Goal: Task Accomplishment & Management: Use online tool/utility

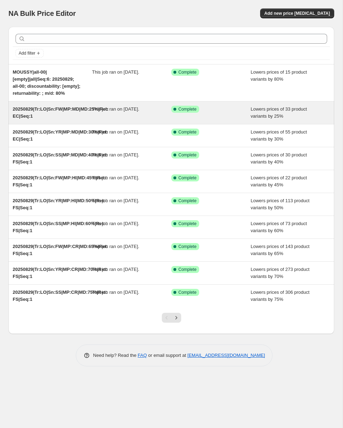
click at [25, 119] on span "20250829|Tr:LO|Sn:FW|MP:MD|MD:25%|Ret: EC|Seq:1" at bounding box center [61, 112] width 96 height 12
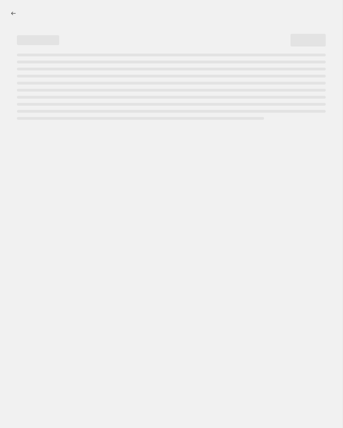
select select "percentage"
select select "collection"
select select "product_status"
select select "tag"
select select "not_equal"
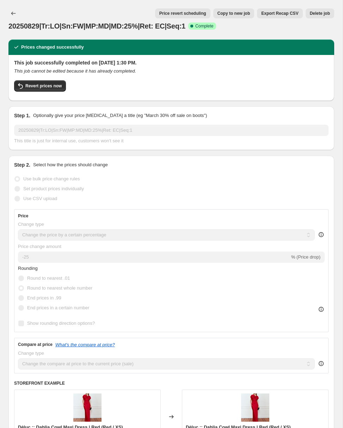
click at [229, 9] on button "Copy to new job" at bounding box center [233, 13] width 41 height 10
select select "percentage"
select select "collection"
select select "product_status"
select select "tag"
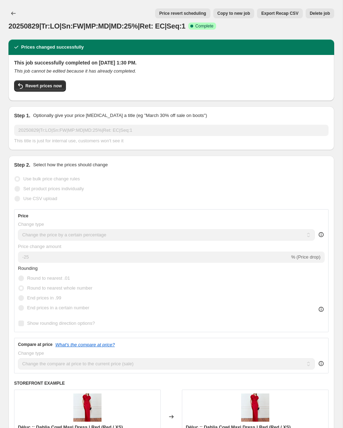
select select "not_equal"
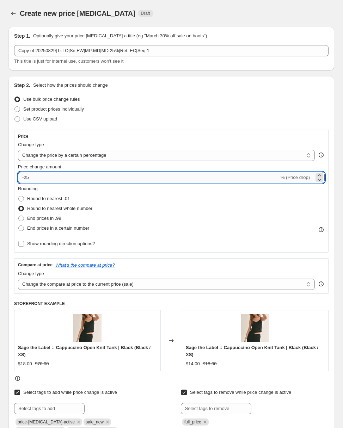
click at [30, 178] on input "-25" at bounding box center [148, 177] width 261 height 11
type input "-2"
type input "-60"
click at [135, 231] on div "Rounding Round to nearest .01 Round to nearest whole number End prices in .99 E…" at bounding box center [171, 209] width 307 height 48
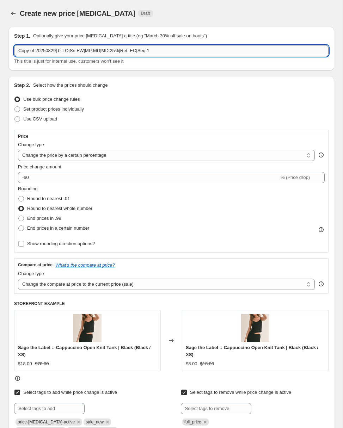
click at [43, 50] on input "Copy of 20250829|Tr:LO|Sn:FW|MP:MD|MD:25%|Ret: EC|Seq:1" at bounding box center [171, 50] width 315 height 11
paste input "20250829|Tr:MD|Sn:SS|MP:CR|MD:60%|Ret:"
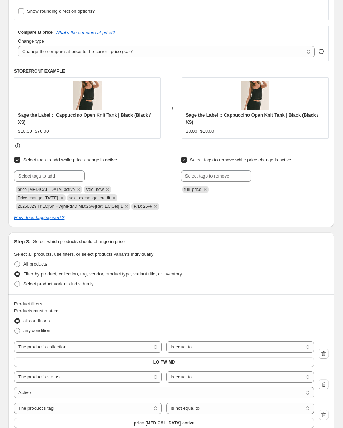
scroll to position [238, 0]
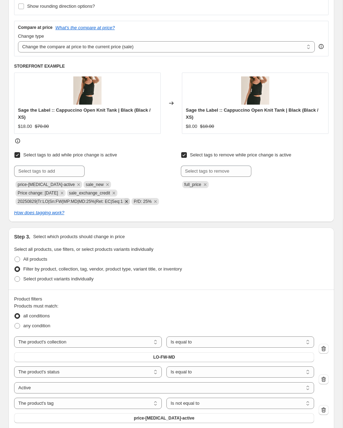
type input "20250829|Tr:MD|Sn:SS|MP:CR|MD:60%|Ret: |Seq:1"
click at [130, 202] on icon "Remove 20250829|Tr:LO|Sn:FW|MP:MD|MD:25%|Ret: EC|Seq:1" at bounding box center [126, 202] width 6 height 6
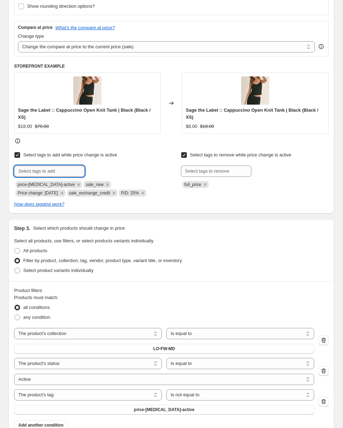
click at [49, 175] on input "text" at bounding box center [49, 171] width 71 height 11
paste input "20250829|Tr:MD|Sn:SS|MP:CR|MD:60%|Ret: |Seq:1"
type input "20250829|Tr:MD|Sn:SS|MP:CR|MD:60%|Ret: |Seq:1"
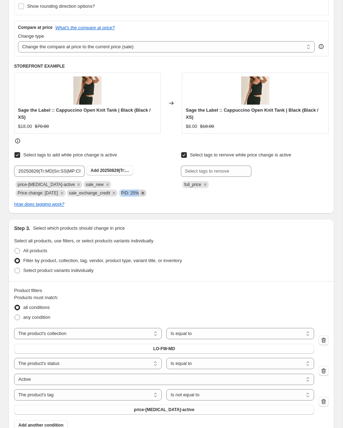
drag, startPoint x: 72, startPoint y: 193, endPoint x: 94, endPoint y: 192, distance: 22.2
click at [119, 192] on span "P/D: 25%" at bounding box center [133, 193] width 28 height 7
copy span "P/D: 25%"
click at [101, 170] on span "20250829|Tr:..." at bounding box center [114, 170] width 29 height 5
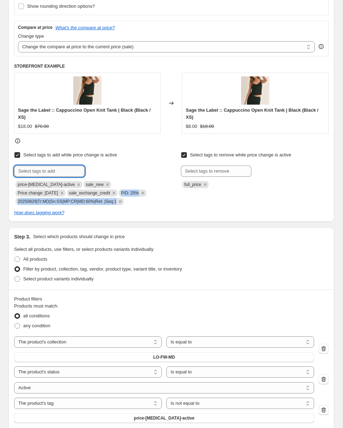
click at [53, 170] on input "text" at bounding box center [49, 171] width 71 height 11
paste input "P/D: 25%"
type input "P/D: 60%"
click at [100, 168] on span "P/D: 60%" at bounding box center [109, 170] width 18 height 5
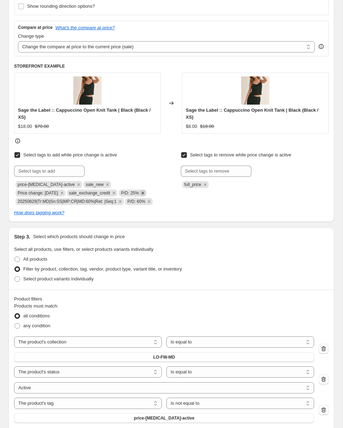
click at [141, 192] on icon "Remove P/D: 25%" at bounding box center [142, 193] width 2 height 2
click at [113, 193] on icon "Remove sale_exchange_credit" at bounding box center [114, 193] width 2 height 2
click at [39, 172] on input "text" at bounding box center [49, 171] width 71 height 11
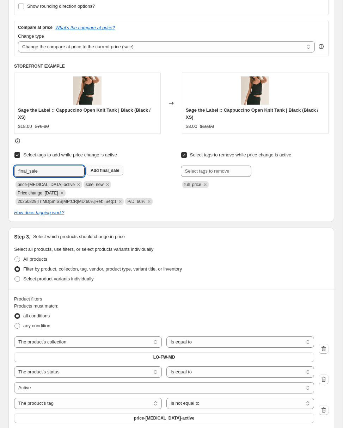
type input "final_sale"
click at [102, 172] on span "final_sale" at bounding box center [109, 170] width 19 height 5
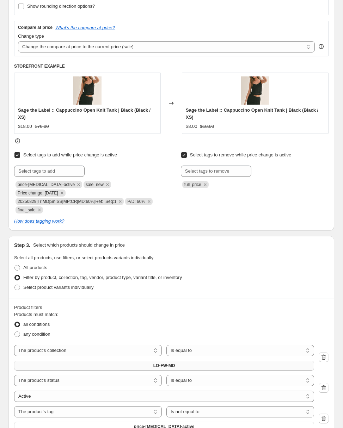
click at [153, 363] on span "LO-FW-MD" at bounding box center [164, 366] width 22 height 6
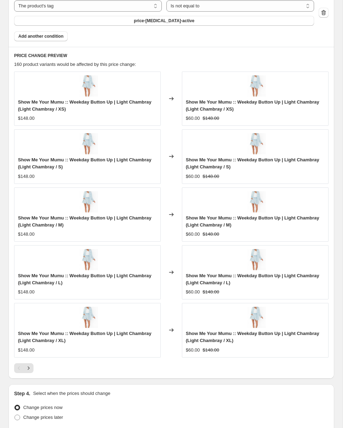
scroll to position [643, 0]
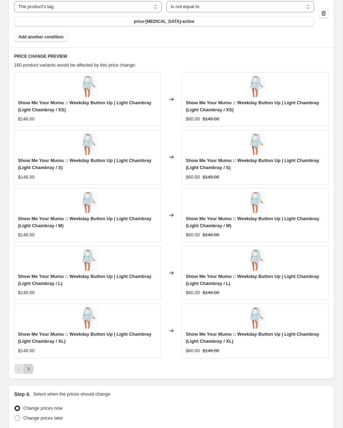
click at [31, 366] on icon "Next" at bounding box center [28, 369] width 7 height 7
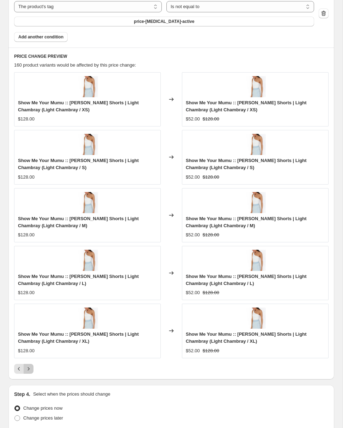
click at [28, 366] on icon "Next" at bounding box center [28, 369] width 7 height 7
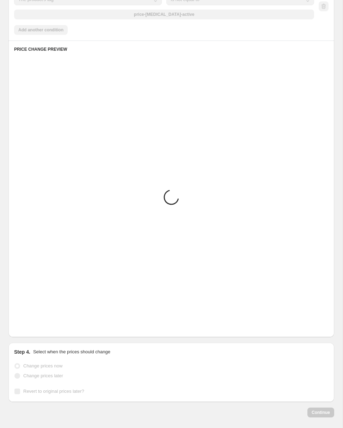
scroll to position [636, 0]
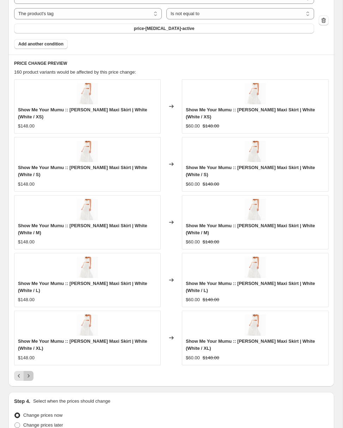
click at [28, 373] on icon "Next" at bounding box center [28, 376] width 7 height 7
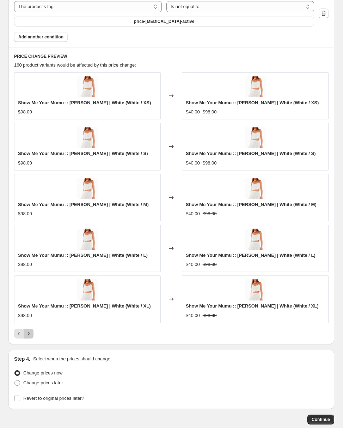
click at [30, 330] on icon "Next" at bounding box center [28, 333] width 7 height 7
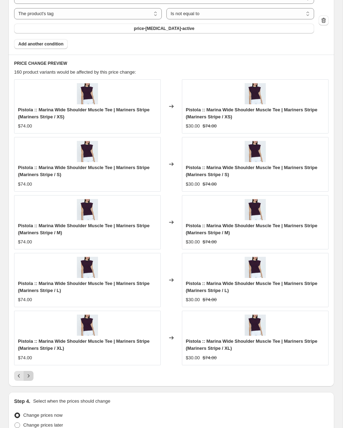
scroll to position [643, 0]
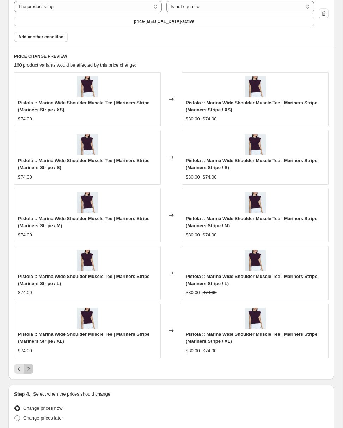
click at [28, 366] on icon "Next" at bounding box center [28, 369] width 7 height 7
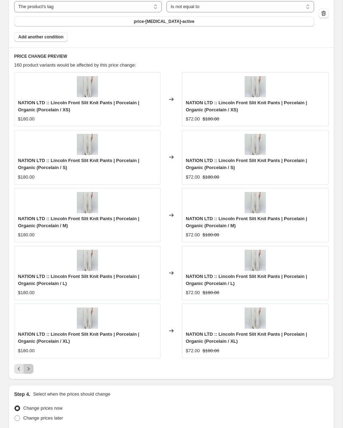
click at [29, 366] on icon "Next" at bounding box center [28, 369] width 7 height 7
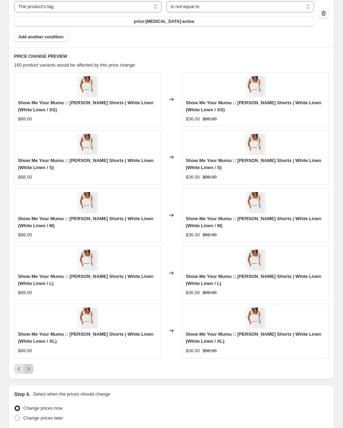
click at [29, 366] on icon "Next" at bounding box center [28, 369] width 7 height 7
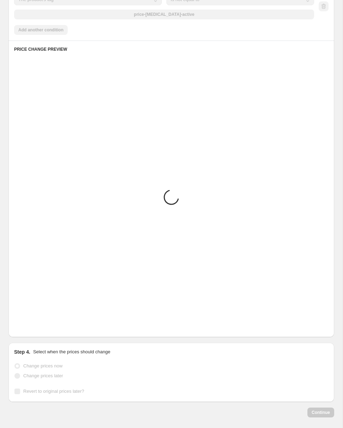
scroll to position [636, 0]
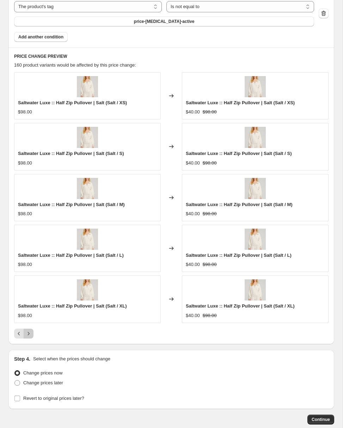
click at [30, 330] on icon "Next" at bounding box center [28, 333] width 7 height 7
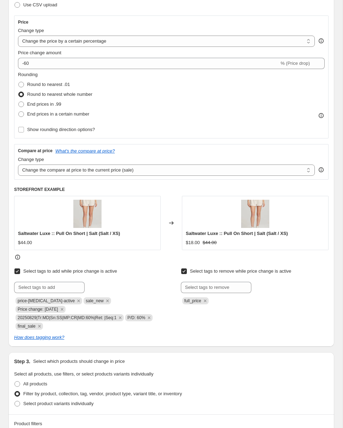
scroll to position [0, 0]
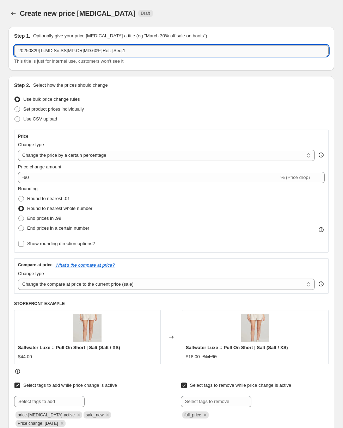
click at [83, 49] on input "20250829|Tr:MD|Sn:SS|MP:CR|MD:60%|Ret: |Seq:1" at bounding box center [171, 50] width 315 height 11
paste input "FS"
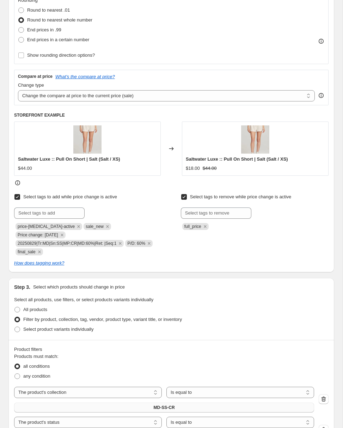
scroll to position [217, 0]
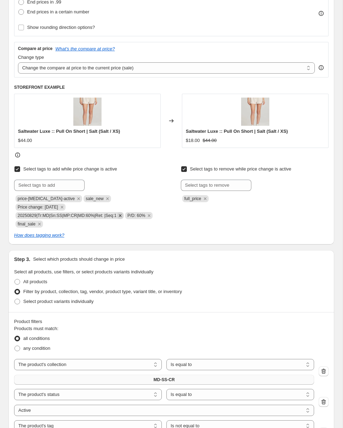
type input "20250829|Tr:MD|Sn:SS|MP:CR|MD:60%|Ret: FS|Seq:1"
click at [123, 213] on icon "Remove 20250829|Tr:MD|Sn:SS|MP:CR|MD:60%|Ret: |Seq:1" at bounding box center [120, 216] width 6 height 6
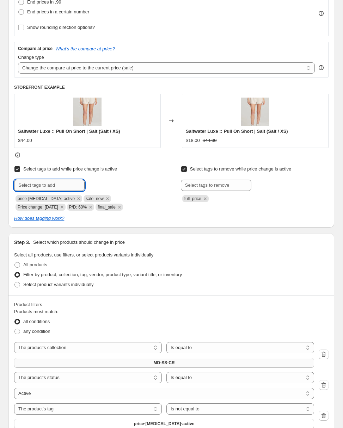
click at [44, 188] on input "text" at bounding box center [49, 185] width 71 height 11
paste input "20250829|Tr:MD|Sn:SS|MP:CR|MD:60%|Ret: FS|Seq:1"
type input "20250829|Tr:MD|Sn:SS|MP:CR|MD:60%|Ret: FS|Seq:1"
click at [97, 182] on b "Add" at bounding box center [95, 184] width 8 height 5
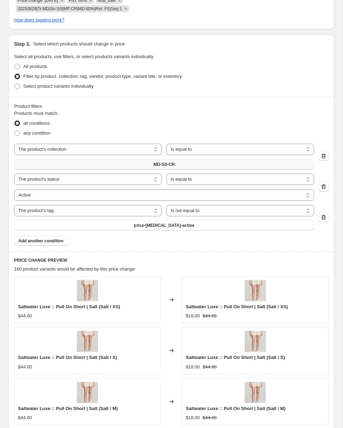
scroll to position [667, 0]
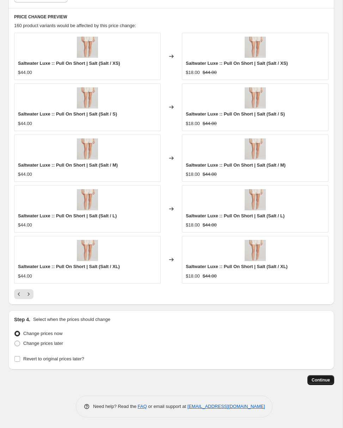
click at [320, 379] on span "Continue" at bounding box center [321, 381] width 18 height 6
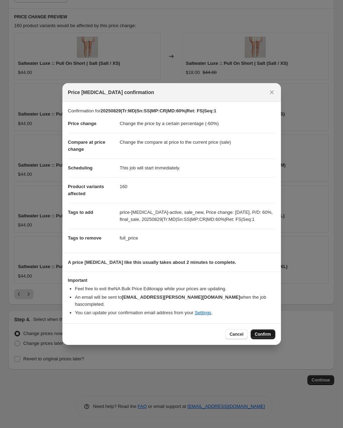
click at [264, 332] on span "Confirm" at bounding box center [263, 335] width 16 height 6
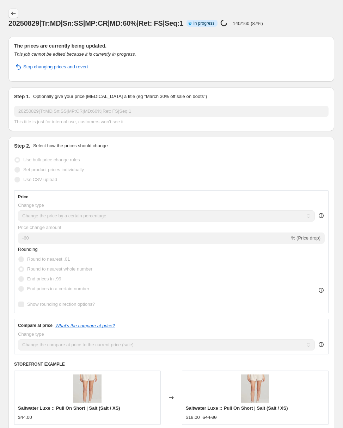
select select "percentage"
select select "collection"
select select "product_status"
select select "tag"
select select "not_equal"
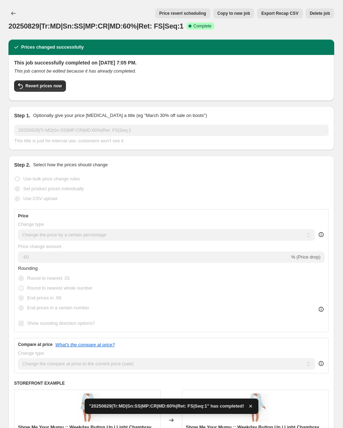
click at [232, 16] on button "Copy to new job" at bounding box center [233, 13] width 41 height 10
select select "percentage"
select select "collection"
select select "product_status"
select select "tag"
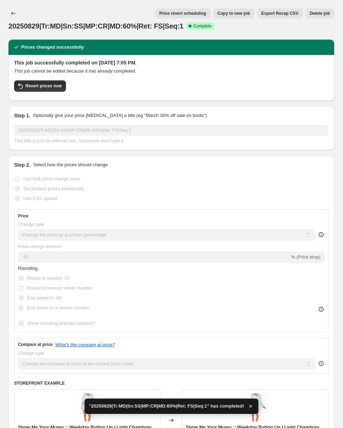
select select "not_equal"
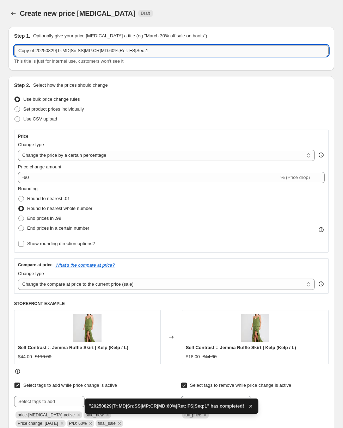
click at [47, 49] on input "Copy of 20250829|Tr:MD|Sn:SS|MP:CR|MD:60%|Ret: FS|Seq:1" at bounding box center [171, 50] width 315 height 11
paste input "20250829|Tr:MD|Sn:SS|MP:HI|MD:50%|Ret:"
type input "20250829|Tr:MD|Sn:SS|MP:HI|MD:50%|Ret: |Seq:1"
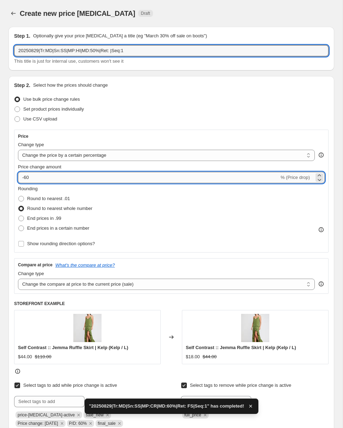
click at [26, 178] on input "-60" at bounding box center [148, 177] width 261 height 11
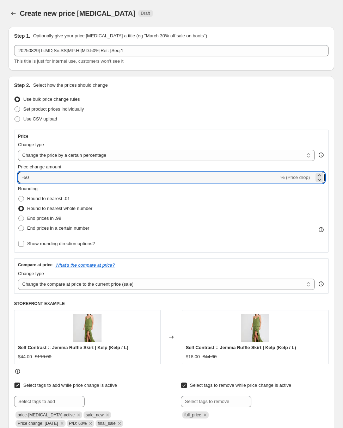
type input "-50"
click at [148, 213] on div "Rounding Round to nearest .01 Round to nearest whole number End prices in .99 E…" at bounding box center [171, 209] width 307 height 48
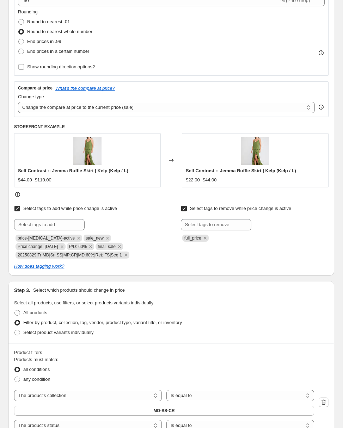
scroll to position [203, 0]
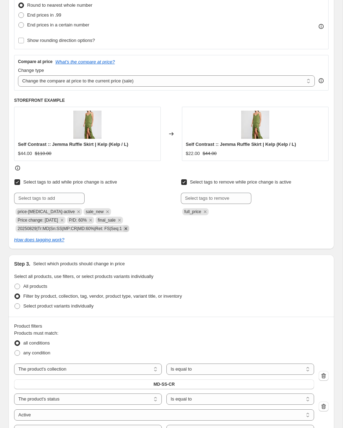
click at [127, 229] on icon "Remove 20250829|Tr:MD|Sn:SS|MP:CR|MD:60%|Ret: FS|Seq:1" at bounding box center [125, 228] width 2 height 2
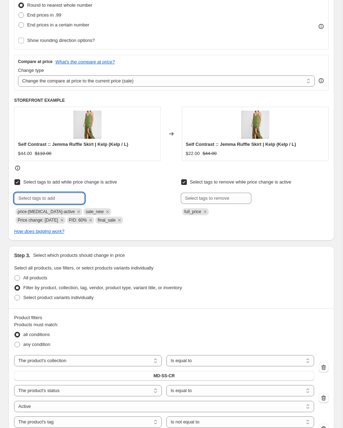
click at [54, 197] on input "text" at bounding box center [49, 198] width 71 height 11
paste input "20250829|Tr:MD|Sn:SS|MP:HI|MD:50%|Ret: FS|Seq:1"
type input "20250829|Tr:MD|Sn:SS|MP:HI|MD:50%|Ret: FS|Seq:1"
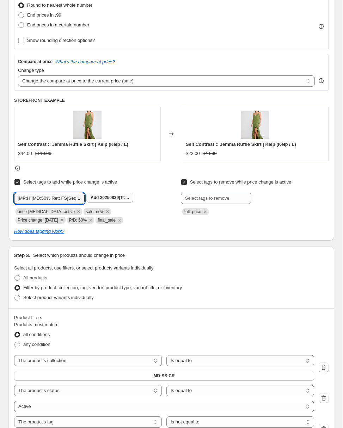
click at [100, 199] on span "Add 20250829|Tr:..." at bounding box center [110, 198] width 38 height 6
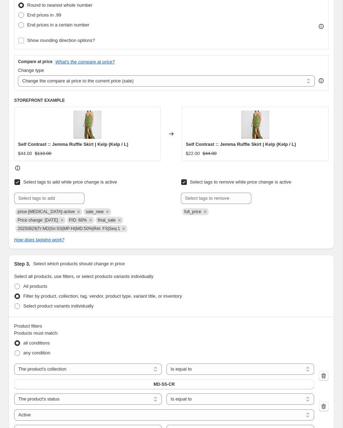
scroll to position [0, 0]
copy span "P/D: 60%"
drag, startPoint x: 36, startPoint y: 220, endPoint x: 17, endPoint y: 218, distance: 18.5
click at [69, 218] on span "P/D: 60%" at bounding box center [78, 220] width 18 height 5
click at [29, 200] on input "text" at bounding box center [49, 198] width 71 height 11
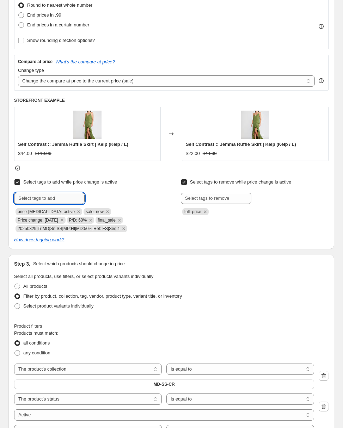
paste input "P/D: 60%"
click at [31, 197] on input "P/D: 60%" at bounding box center [49, 198] width 71 height 11
type input "P/D: 50%"
click at [94, 198] on b "Add" at bounding box center [95, 197] width 8 height 5
click at [87, 220] on icon "Remove P/D: 60%" at bounding box center [90, 220] width 6 height 6
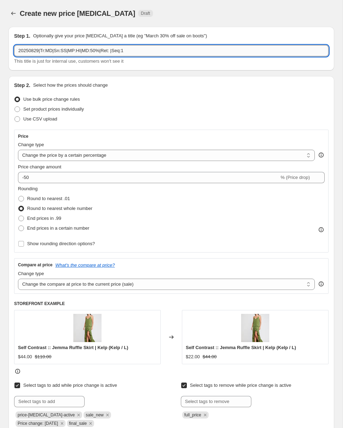
click at [43, 53] on input "20250829|Tr:MD|Sn:SS|MP:HI|MD:50%|Ret: |Seq:1" at bounding box center [171, 50] width 315 height 11
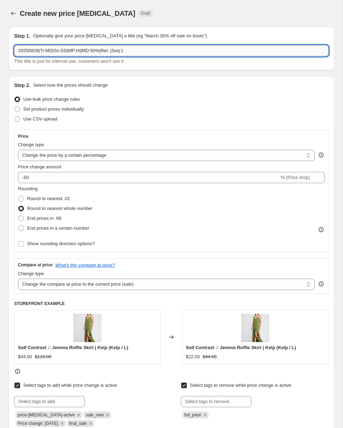
paste input "P/D: 60%"
click at [26, 52] on input "P/D: 60%" at bounding box center [171, 50] width 315 height 11
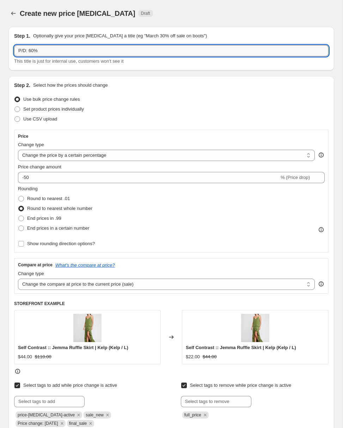
paste input "20250829|Tr:MD|Sn:SS|MP:HI|MD:50%|Ret: FS|Seq:1"
type input "20250829|Tr:MD|Sn:SS|MP:HI|MD:50%|Ret: FS|Seq:1"
click at [52, 72] on div "Step 1. Optionally give your price [MEDICAL_DATA] a title (eg "March 30% off sa…" at bounding box center [168, 435] width 331 height 828
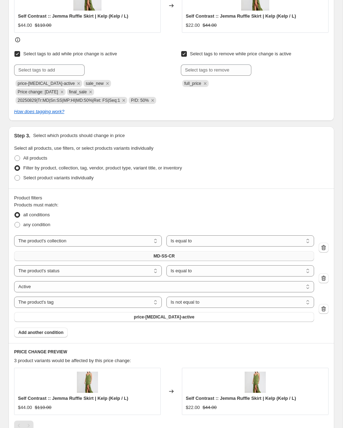
scroll to position [337, 0]
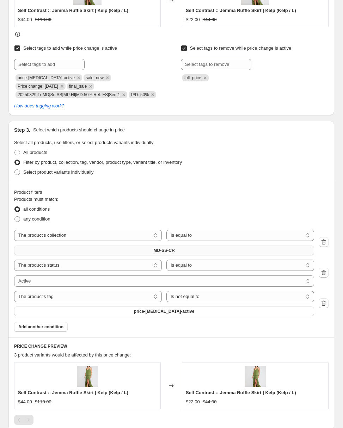
click at [142, 250] on button "MD-SS-CR" at bounding box center [164, 251] width 300 height 10
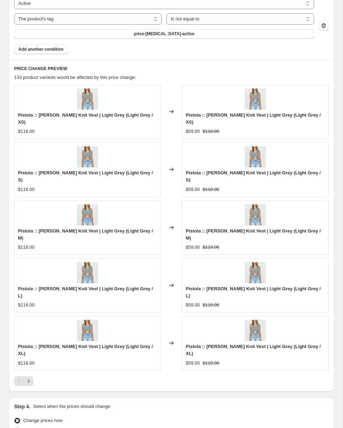
scroll to position [640, 0]
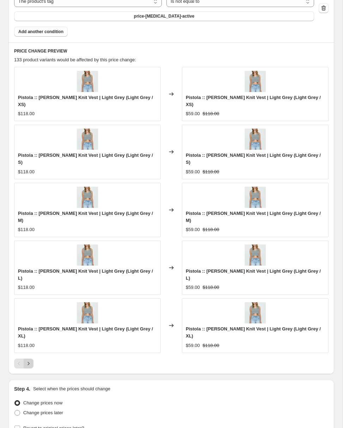
click at [29, 360] on icon "Next" at bounding box center [28, 363] width 7 height 7
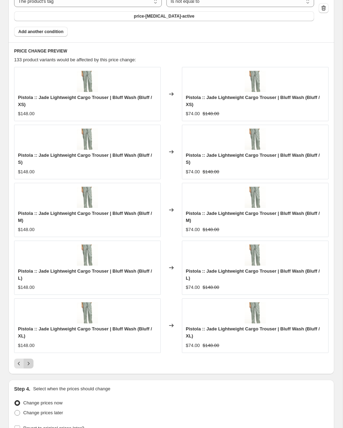
scroll to position [647, 0]
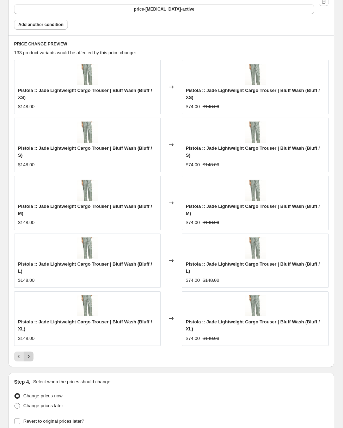
click at [30, 356] on icon "Next" at bounding box center [28, 356] width 7 height 7
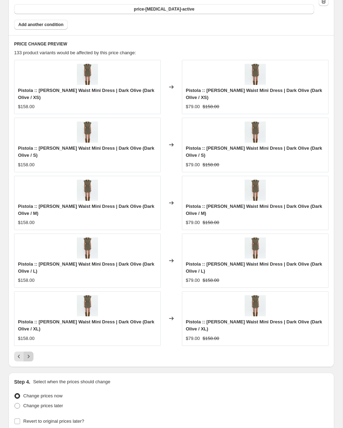
click at [30, 356] on icon "Next" at bounding box center [28, 356] width 7 height 7
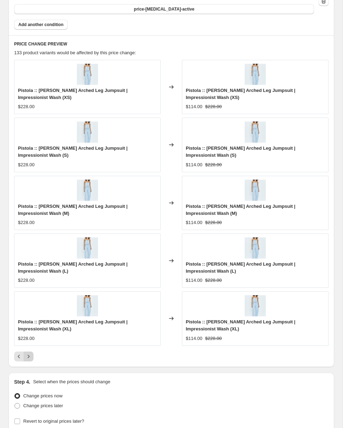
click at [29, 359] on icon "Next" at bounding box center [28, 356] width 7 height 7
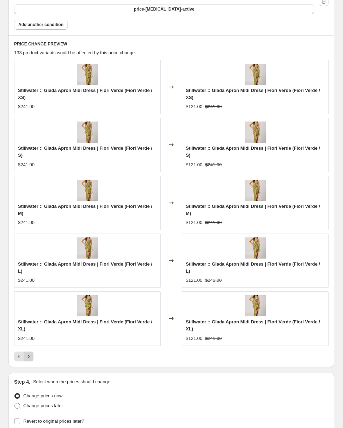
click at [28, 357] on icon "Next" at bounding box center [28, 356] width 7 height 7
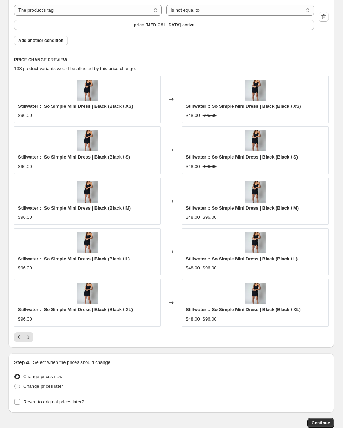
scroll to position [667, 0]
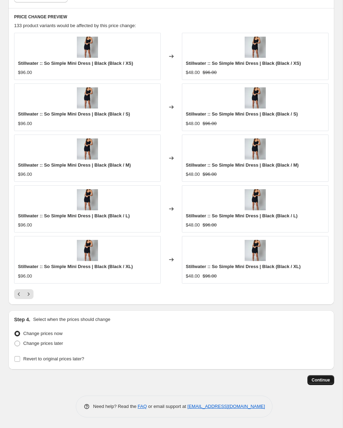
click at [321, 382] on span "Continue" at bounding box center [321, 381] width 18 height 6
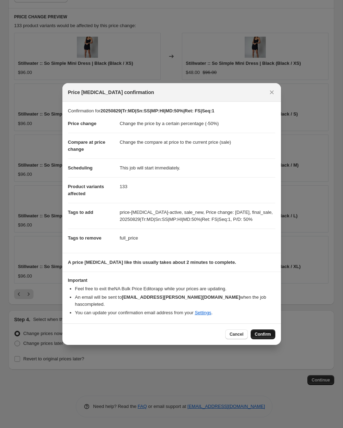
click at [265, 332] on span "Confirm" at bounding box center [263, 335] width 16 height 6
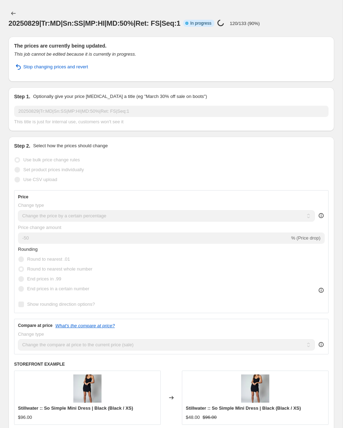
select select "percentage"
select select "collection"
select select "product_status"
select select "tag"
select select "not_equal"
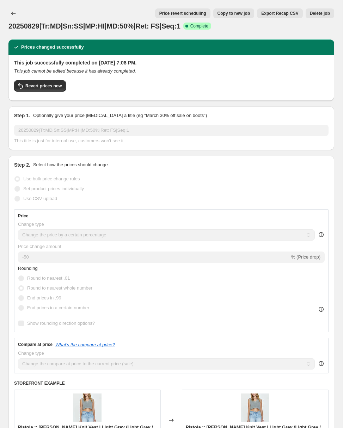
click at [227, 13] on span "Copy to new job" at bounding box center [234, 14] width 33 height 6
select select "percentage"
select select "collection"
select select "product_status"
select select "tag"
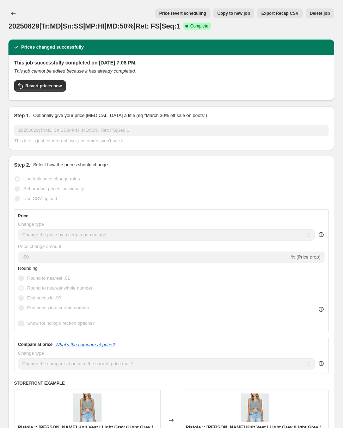
select select "not_equal"
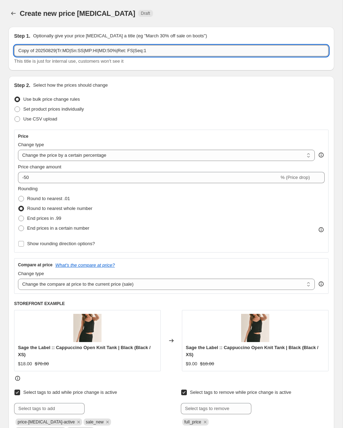
click at [61, 50] on input "Copy of 20250829|Tr:MD|Sn:SS|MP:HI|MD:50%|Ret: FS|Seq:1" at bounding box center [171, 50] width 315 height 11
paste input "20250829|Tr:MD|Sn:SS|MP:MD|MD:35"
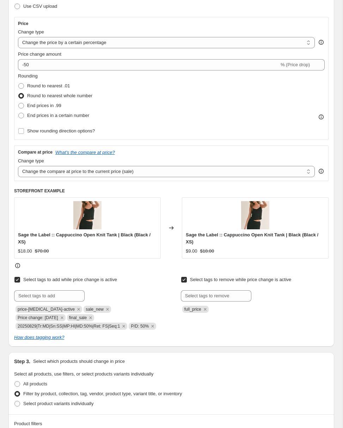
scroll to position [114, 0]
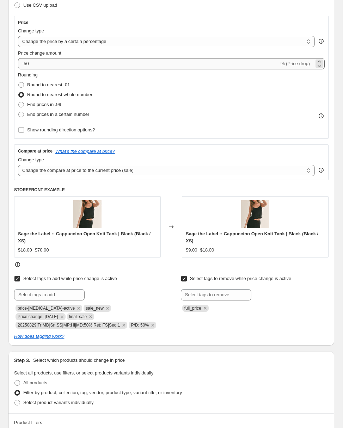
type input "20250829|Tr:MD|Sn:SS|MP:MD|MD:35%|Ret: FS|Seq:1"
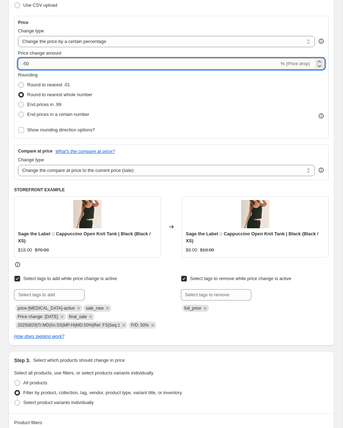
click at [41, 63] on input "-50" at bounding box center [148, 63] width 261 height 11
type input "-5"
type input "-35"
click at [139, 98] on div "Rounding Round to nearest .01 Round to nearest whole number End prices in .99 E…" at bounding box center [171, 96] width 307 height 48
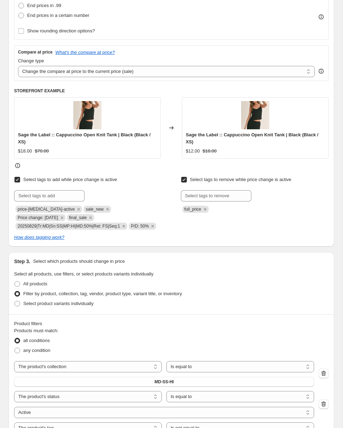
scroll to position [217, 0]
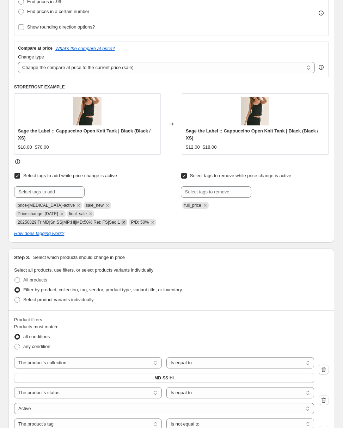
click at [127, 222] on icon "Remove 20250829|Tr:MD|Sn:SS|MP:HI|MD:50%|Ret: FS|Seq:1" at bounding box center [124, 222] width 6 height 6
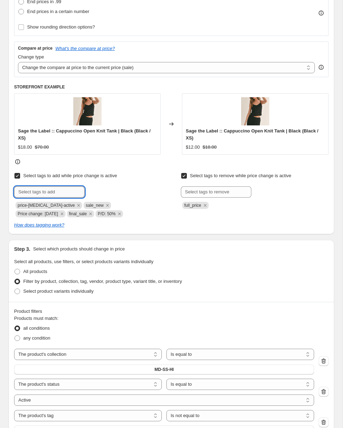
click at [51, 193] on input "text" at bounding box center [49, 192] width 71 height 11
paste input "20250829|Tr:MD|Sn:SS|MP:MD|MD:35%|Ret: FS|Seq:1"
type input "20250829|Tr:MD|Sn:SS|MP:MD|MD:35%|Ret: FS|Seq:1"
click at [98, 190] on b "Add" at bounding box center [95, 191] width 8 height 5
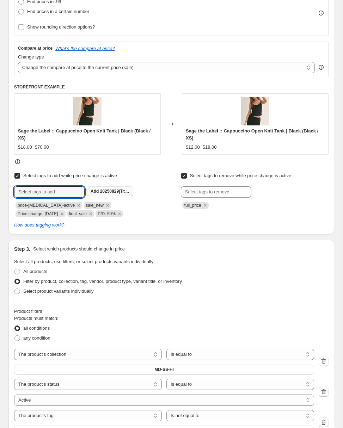
scroll to position [0, 0]
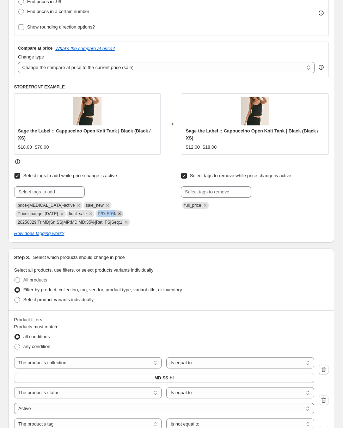
copy span "P/D: 50%"
drag, startPoint x: 49, startPoint y: 215, endPoint x: 67, endPoint y: 215, distance: 18.3
click at [96, 215] on span "P/D: 50%" at bounding box center [110, 214] width 28 height 7
click at [27, 192] on input "text" at bounding box center [49, 192] width 71 height 11
paste input "P/D: 50%"
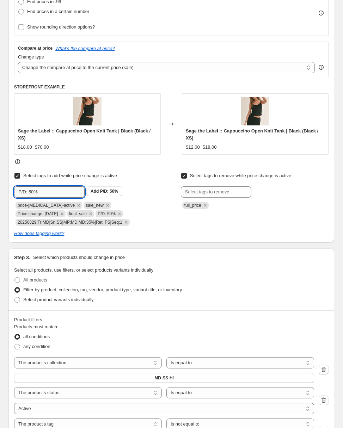
click at [36, 192] on input "P/D: 50%" at bounding box center [49, 192] width 71 height 11
type input "P/D: 35%"
click at [108, 191] on span "P/D: 35%" at bounding box center [109, 191] width 18 height 5
click at [116, 214] on icon "Remove P/D: 50%" at bounding box center [119, 214] width 6 height 6
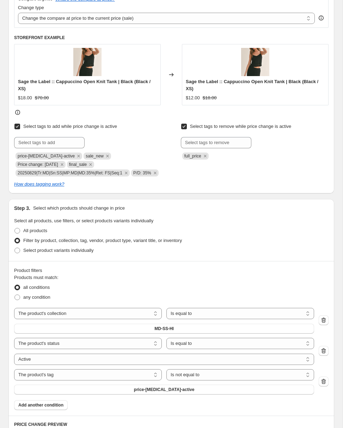
scroll to position [295, 0]
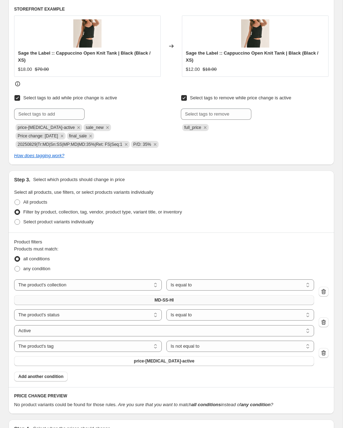
click at [127, 304] on button "MD-SS-HI" at bounding box center [164, 300] width 300 height 10
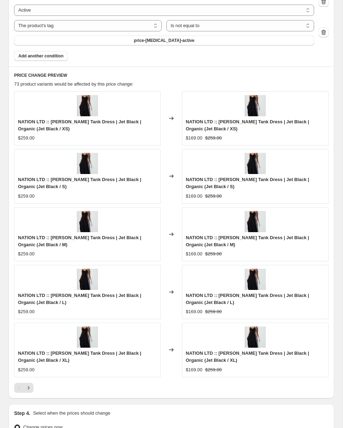
scroll to position [718, 0]
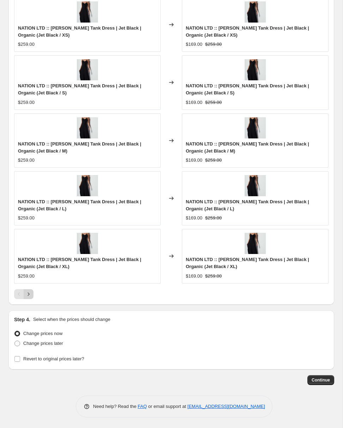
click at [29, 292] on icon "Next" at bounding box center [28, 294] width 7 height 7
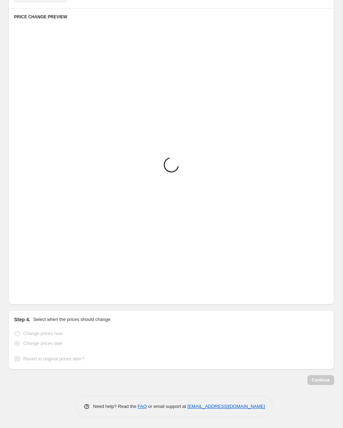
scroll to position [676, 0]
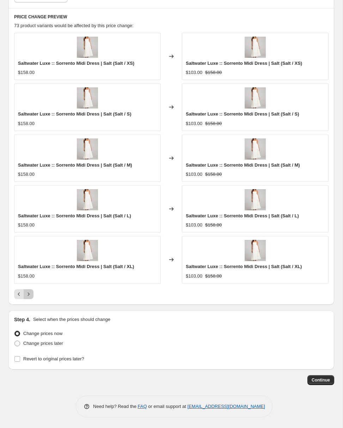
click at [29, 292] on icon "Next" at bounding box center [28, 294] width 7 height 7
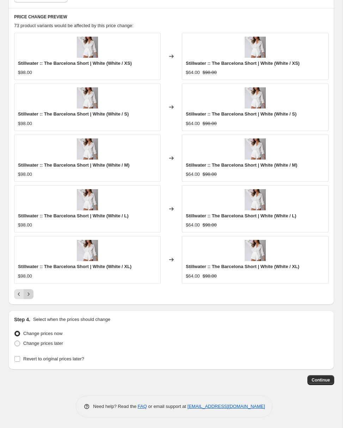
click at [29, 292] on icon "Next" at bounding box center [28, 294] width 7 height 7
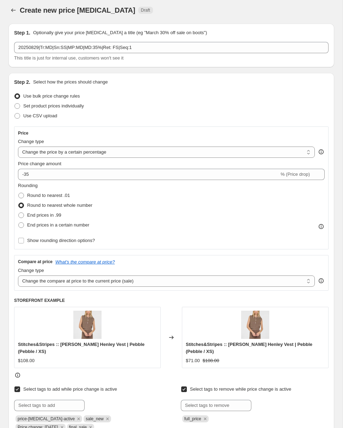
scroll to position [0, 0]
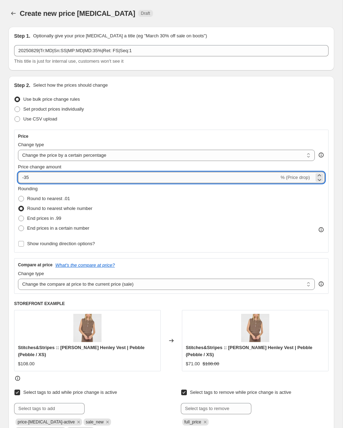
click at [33, 179] on input "-35" at bounding box center [148, 177] width 261 height 11
type input "-3"
type input "-40"
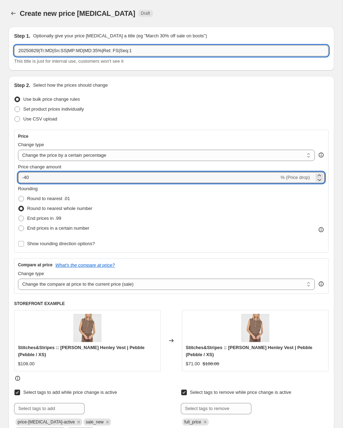
click at [102, 52] on input "20250829|Tr:MD|Sn:SS|MP:MD|MD:35%|Ret: FS|Seq:1" at bounding box center [171, 50] width 315 height 11
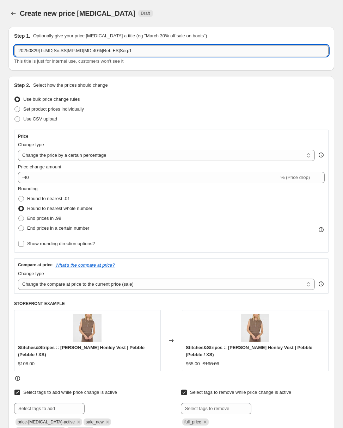
type input "20250829|Tr:MD|Sn:SS|MP:MD|MD:40%|Ret: FS|Seq:1"
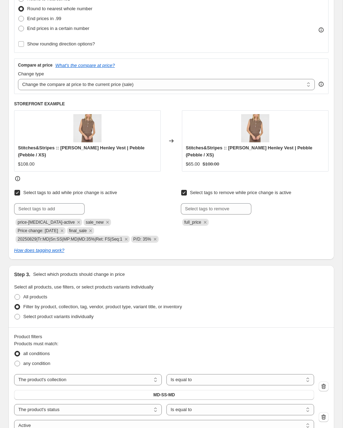
scroll to position [209, 0]
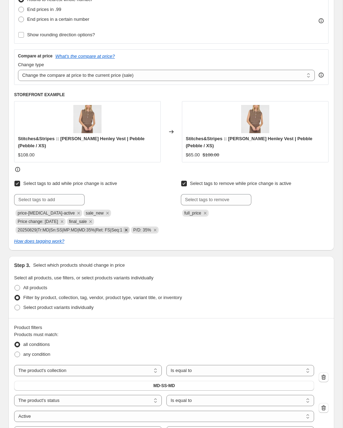
click at [129, 227] on icon "Remove 20250829|Tr:MD|Sn:SS|MP:MD|MD:35%|Ret: FS|Seq:1" at bounding box center [126, 230] width 6 height 6
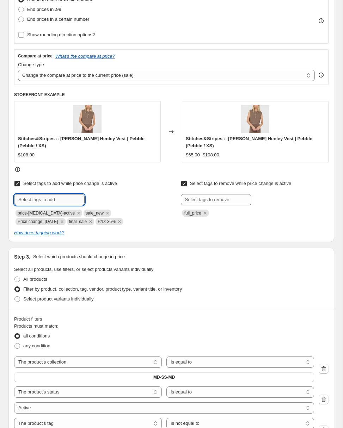
click at [54, 194] on input "text" at bounding box center [49, 199] width 71 height 11
paste input "20250829|Tr:MD|Sn:SS|MP:MD|MD:40%|Ret: FS|Seq:1"
type input "20250829|Tr:MD|Sn:SS|MP:MD|MD:40%|Ret: FS|Seq:1"
click at [96, 197] on b "Add" at bounding box center [95, 199] width 8 height 5
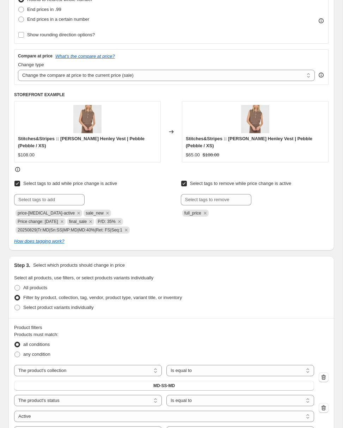
scroll to position [0, 0]
copy span "P/D: 35%"
drag, startPoint x: 48, startPoint y: 215, endPoint x: 68, endPoint y: 217, distance: 19.5
click at [96, 218] on span "P/D: 35%" at bounding box center [110, 221] width 28 height 7
click at [22, 195] on input "text" at bounding box center [49, 199] width 71 height 11
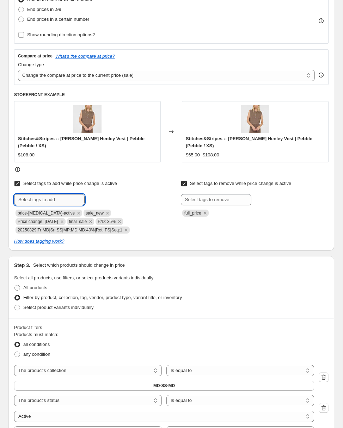
paste input "P/D: 35%"
click at [34, 194] on input "P/D: 35%" at bounding box center [49, 199] width 71 height 11
type input "P/D: 40%"
click at [99, 194] on button "Add P/D: 40%" at bounding box center [104, 199] width 36 height 10
click at [116, 219] on icon "Remove P/D: 35%" at bounding box center [119, 222] width 6 height 6
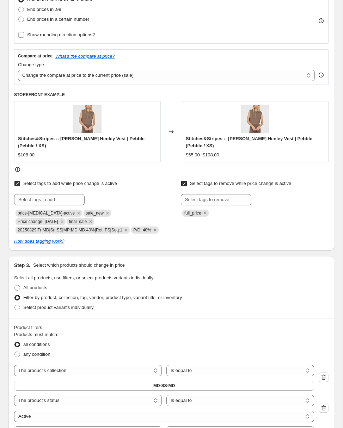
click at [97, 254] on div "Step 1. Optionally give your price [MEDICAL_DATA] a title (eg "March 30% off sa…" at bounding box center [168, 349] width 331 height 1074
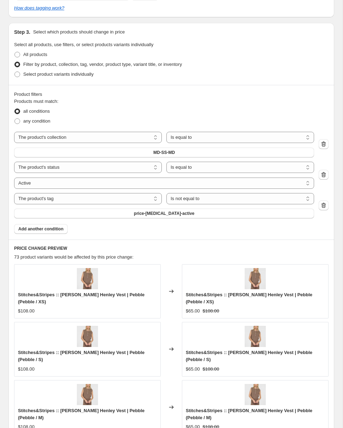
scroll to position [683, 0]
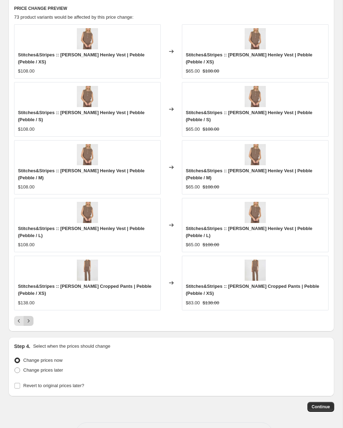
click at [29, 319] on icon "Next" at bounding box center [29, 320] width 2 height 3
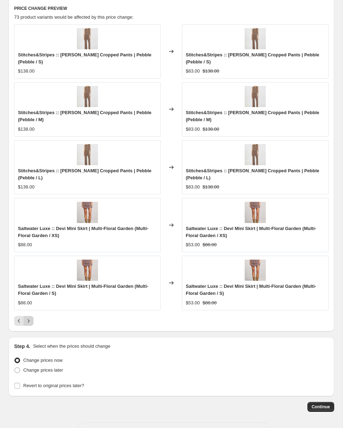
click at [29, 318] on icon "Next" at bounding box center [28, 321] width 7 height 7
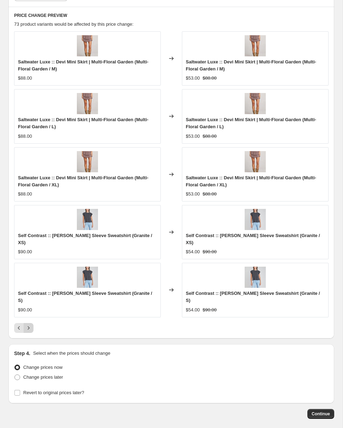
scroll to position [690, 0]
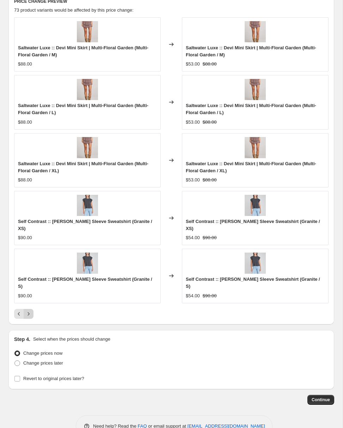
click at [29, 311] on icon "Next" at bounding box center [28, 314] width 7 height 7
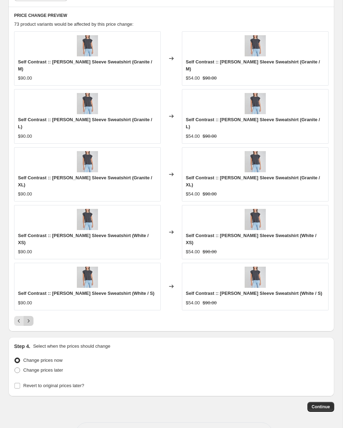
click at [28, 318] on icon "Next" at bounding box center [28, 321] width 7 height 7
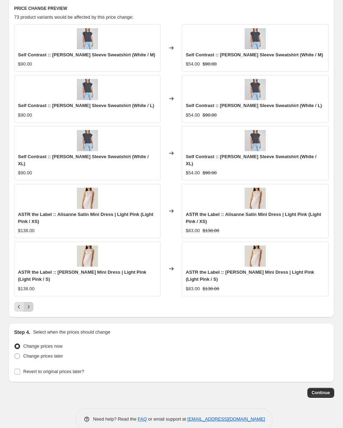
click at [30, 311] on icon "Next" at bounding box center [28, 307] width 7 height 7
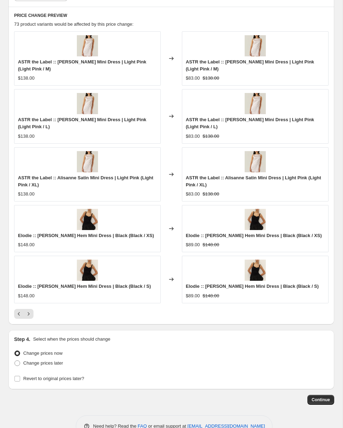
scroll to position [683, 0]
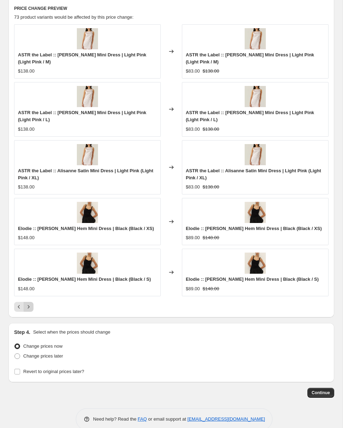
click at [30, 311] on icon "Next" at bounding box center [28, 307] width 7 height 7
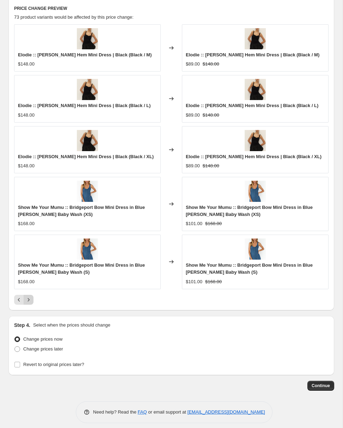
click at [30, 304] on icon "Next" at bounding box center [28, 300] width 7 height 7
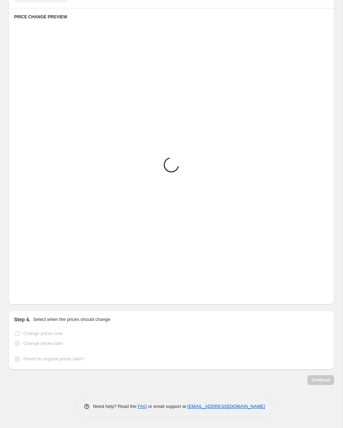
scroll to position [683, 0]
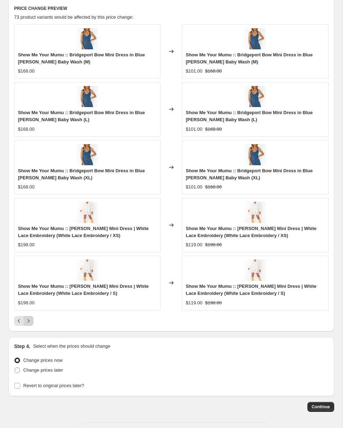
click at [30, 325] on icon "Next" at bounding box center [28, 321] width 7 height 7
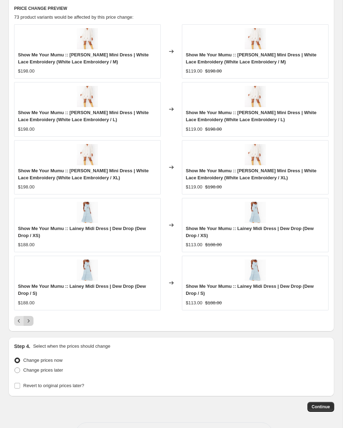
click at [30, 325] on icon "Next" at bounding box center [28, 321] width 7 height 7
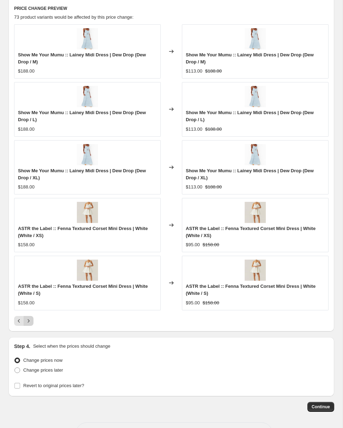
click at [30, 325] on icon "Next" at bounding box center [28, 321] width 7 height 7
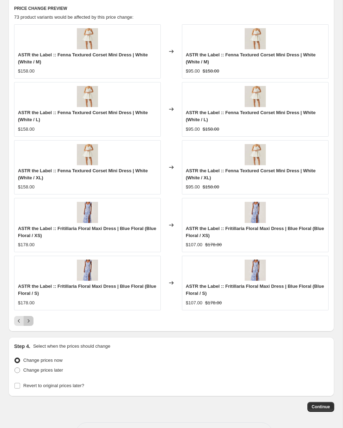
click at [29, 325] on icon "Next" at bounding box center [28, 321] width 7 height 7
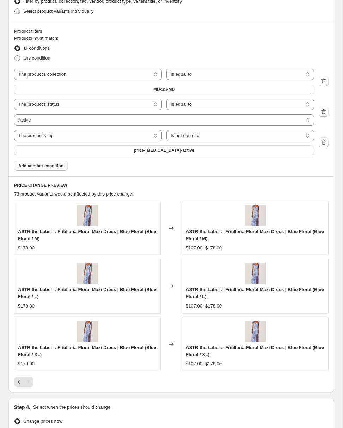
scroll to position [602, 0]
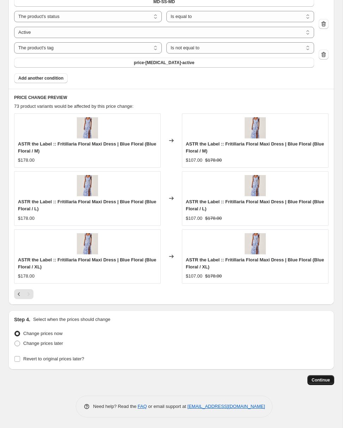
click at [319, 379] on span "Continue" at bounding box center [321, 381] width 18 height 6
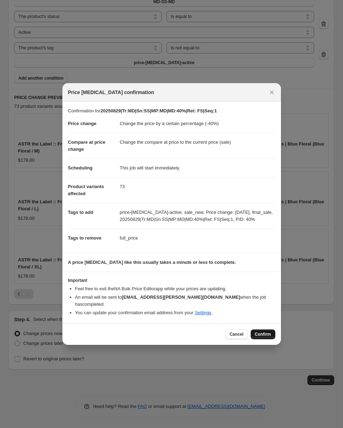
click at [263, 332] on span "Confirm" at bounding box center [263, 335] width 16 height 6
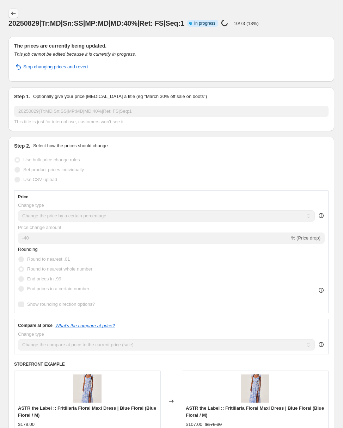
click at [14, 12] on icon "Price change jobs" at bounding box center [13, 13] width 7 height 7
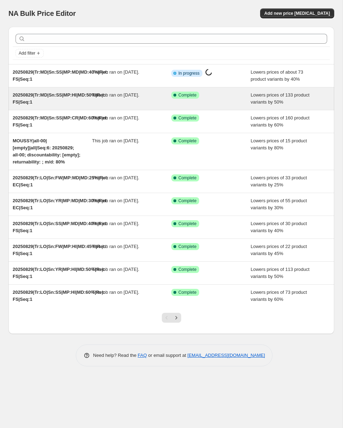
click at [27, 97] on span "20250829|Tr:MD|Sn:SS|MP:HI|MD:50%|Ret: FS|Seq:1" at bounding box center [59, 98] width 93 height 12
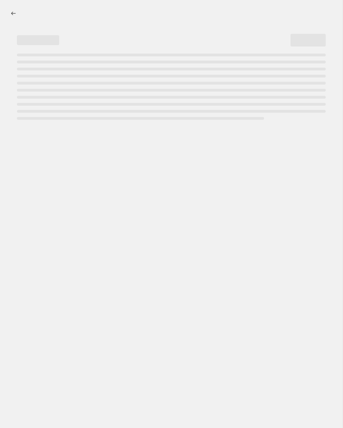
select select "percentage"
select select "collection"
select select "product_status"
select select "tag"
select select "not_equal"
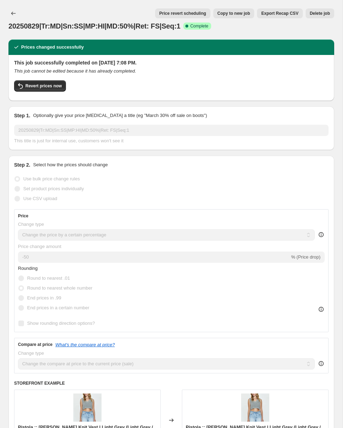
select select "percentage"
select select "collection"
select select "product_status"
select select "tag"
select select "not_equal"
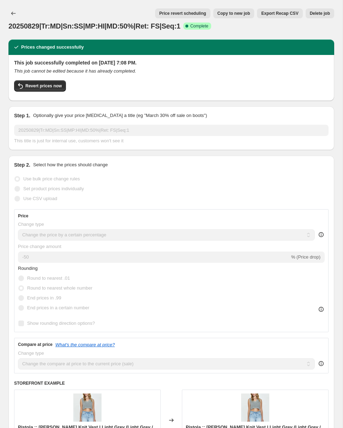
click at [234, 13] on span "Copy to new job" at bounding box center [234, 14] width 33 height 6
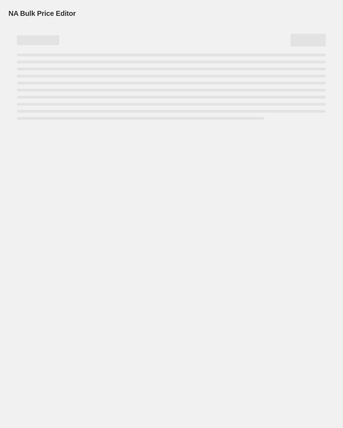
select select "percentage"
select select "collection"
select select "product_status"
select select "tag"
select select "not_equal"
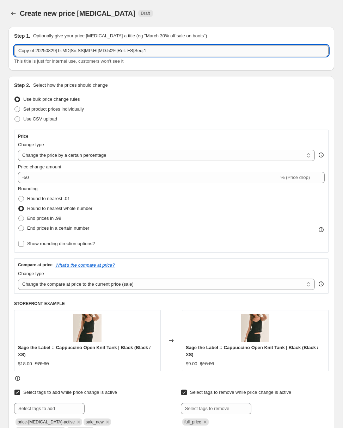
click at [64, 54] on input "Copy of 20250829|Tr:MD|Sn:SS|MP:HI|MD:50%|Ret: FS|Seq:1" at bounding box center [171, 50] width 315 height 11
paste input "20250829|Tr:MD|Sn:SS|MP:LI|MD:10%|Ret: EC"
type input "20250829|Tr:MD|Sn:SS|MP:LI|MD:10%|Ret: EC|Seq:1"
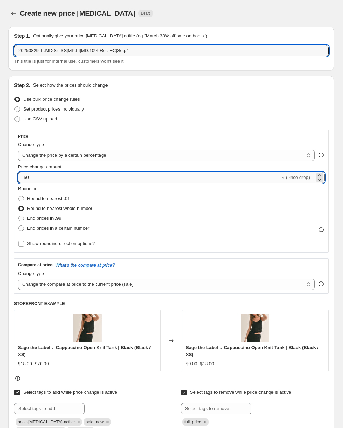
click at [28, 178] on input "-50" at bounding box center [148, 177] width 261 height 11
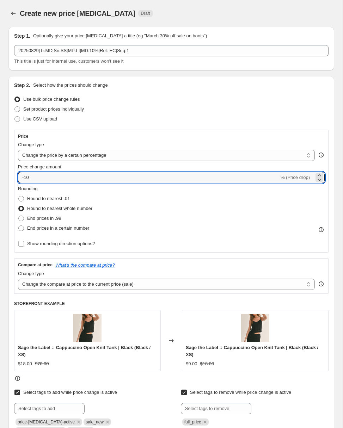
click at [155, 201] on div "Rounding Round to nearest .01 Round to nearest whole number End prices in .99 E…" at bounding box center [171, 209] width 307 height 48
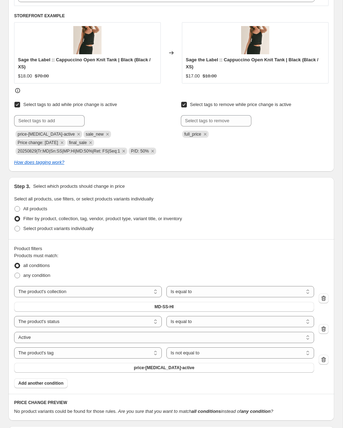
scroll to position [318, 0]
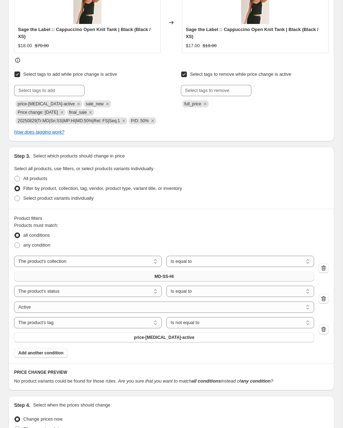
click at [122, 279] on button "MD-SS-HI" at bounding box center [164, 277] width 300 height 10
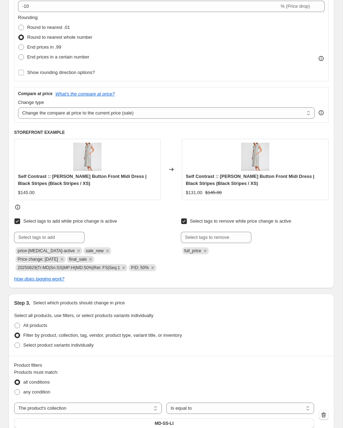
scroll to position [0, 0]
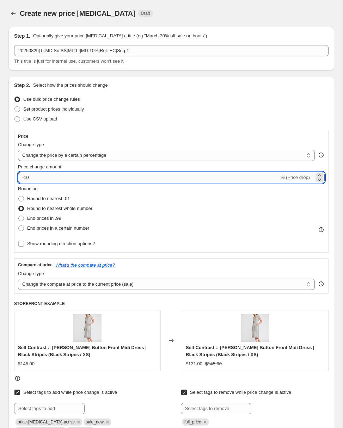
click at [29, 177] on input "-10" at bounding box center [148, 177] width 261 height 11
type input "-15"
click at [150, 200] on div "Rounding Round to nearest .01 Round to nearest whole number End prices in .99 E…" at bounding box center [171, 209] width 307 height 48
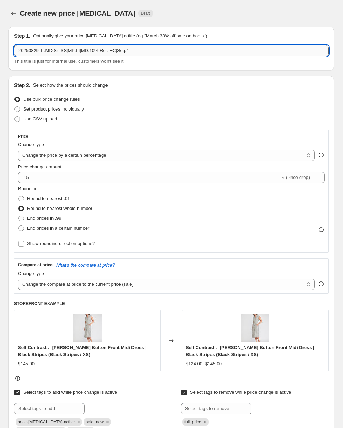
click at [86, 51] on input "20250829|Tr:MD|Sn:SS|MP:LI|MD:10%|Ret: EC|Seq:1" at bounding box center [171, 50] width 315 height 11
paste input "5"
type input "20250829|Tr:MD|Sn:SS|MP:LI|MD:15%|Ret: EC|Seq:1"
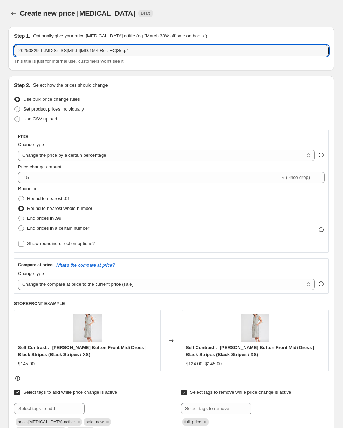
click at [89, 81] on div "Step 2. Select how the prices should change Use bulk price change rules Set pro…" at bounding box center [171, 268] width 326 height 384
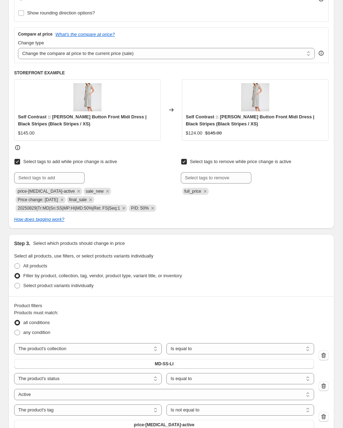
scroll to position [231, 0]
click at [48, 176] on input "text" at bounding box center [49, 177] width 71 height 11
paste input "20250829|Tr:MD|Sn:SS|MP:LI|MD:15%|Ret: EC|Seq:1"
type input "20250829|Tr:MD|Sn:SS|MP:LI|MD:15%|Ret: EC|Seq:1"
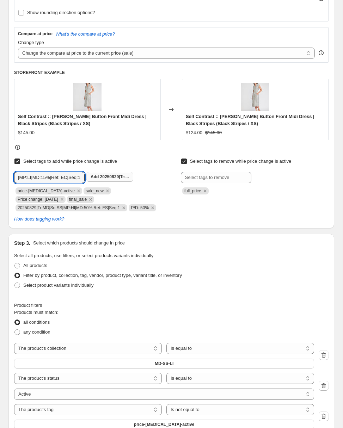
click at [99, 177] on span "Add 20250829|Tr:..." at bounding box center [110, 177] width 38 height 6
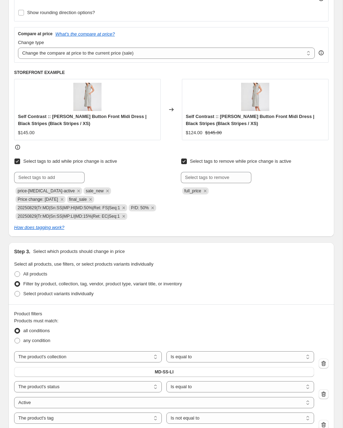
scroll to position [0, 0]
click at [127, 207] on icon "Remove 20250829|Tr:MD|Sn:SS|MP:HI|MD:50%|Ret: FS|Seq:1" at bounding box center [124, 208] width 6 height 6
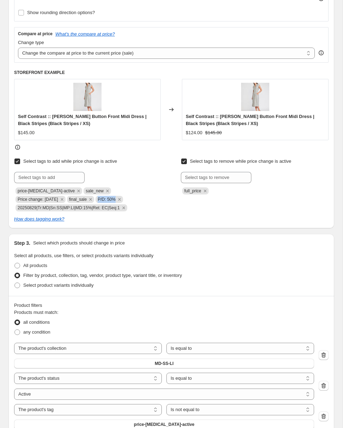
copy span "P/D: 50%"
drag, startPoint x: 47, startPoint y: 200, endPoint x: 65, endPoint y: 201, distance: 17.6
click at [98, 201] on span "P/D: 50%" at bounding box center [107, 199] width 18 height 5
click at [24, 178] on input "text" at bounding box center [49, 177] width 71 height 11
paste input "P/D: 50%"
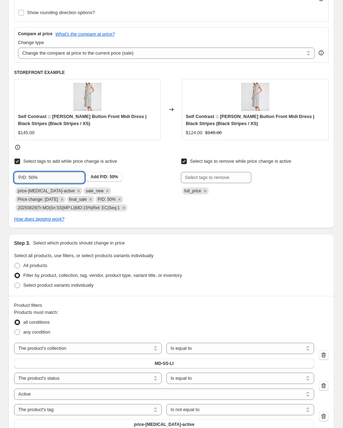
click at [29, 178] on input "P/D: 50%" at bounding box center [49, 177] width 71 height 11
type input "P/D: 15%"
click at [98, 178] on b "Add" at bounding box center [95, 177] width 8 height 5
click at [116, 200] on icon "Remove P/D: 50%" at bounding box center [119, 199] width 6 height 6
click at [87, 199] on icon "Remove final_sale" at bounding box center [90, 199] width 6 height 6
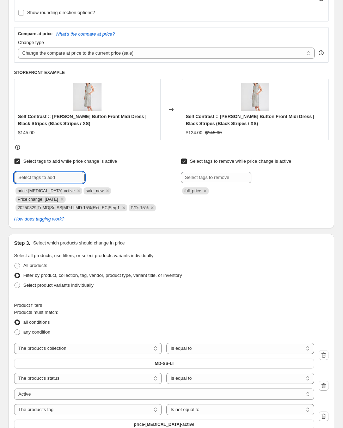
click at [26, 181] on input "text" at bounding box center [49, 177] width 71 height 11
type input "sale_exchange_credit"
click at [96, 176] on b "Add" at bounding box center [95, 177] width 8 height 5
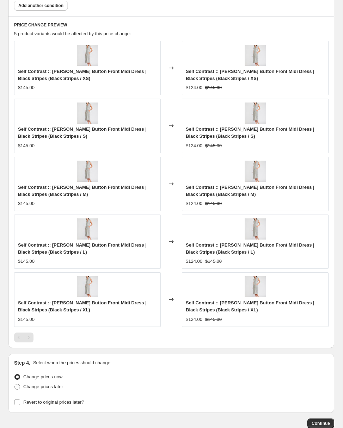
scroll to position [709, 0]
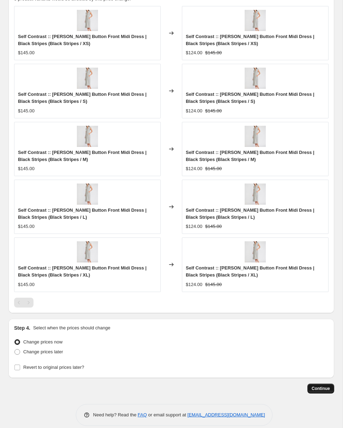
click at [315, 386] on span "Continue" at bounding box center [321, 389] width 18 height 6
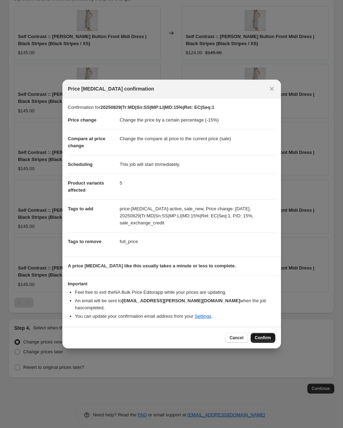
click at [261, 335] on span "Confirm" at bounding box center [263, 338] width 16 height 6
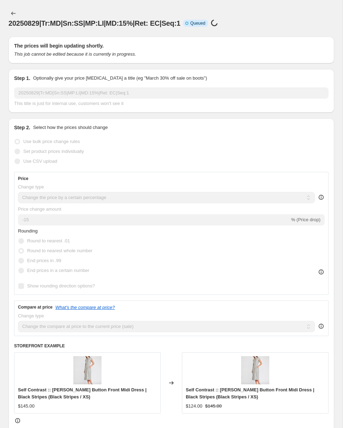
select select "percentage"
select select "collection"
select select "product_status"
select select "tag"
select select "not_equal"
